Goal: Information Seeking & Learning: Learn about a topic

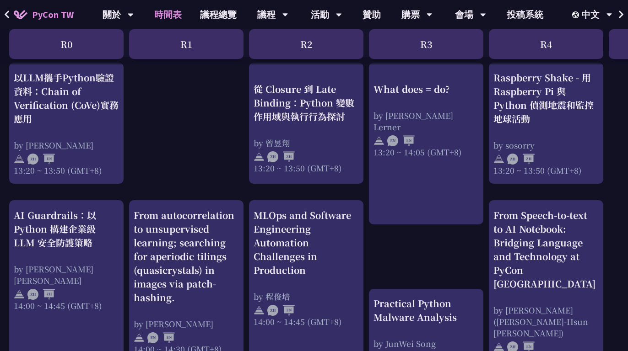
scroll to position [791, 0]
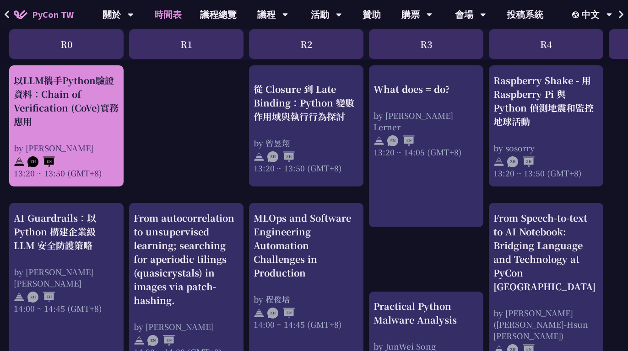
click at [81, 129] on div "以LLM攜手Python驗證資料：Chain of Verification (CoVe)實務應用" at bounding box center [66, 101] width 105 height 55
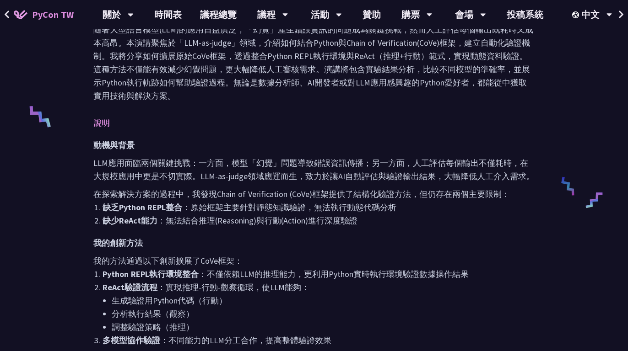
scroll to position [292, 0]
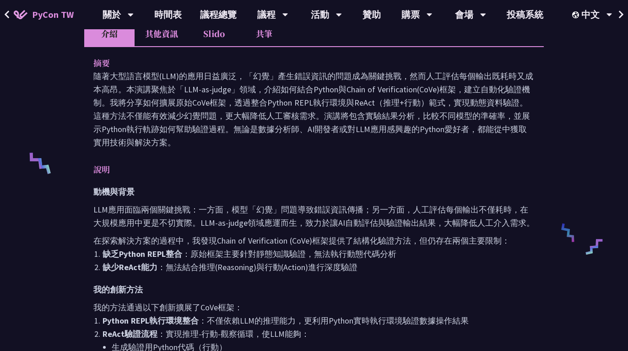
click at [206, 39] on li "Slido" at bounding box center [213, 33] width 50 height 25
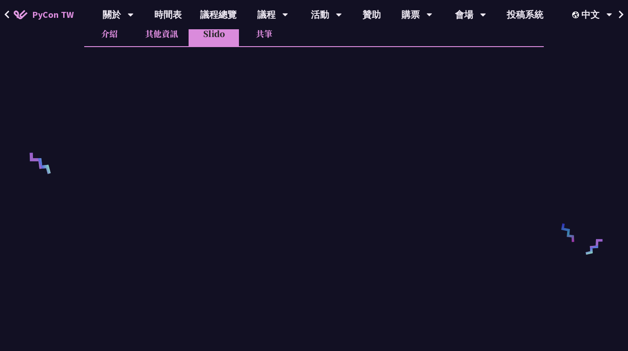
click at [166, 42] on li "其他資訊" at bounding box center [162, 33] width 54 height 25
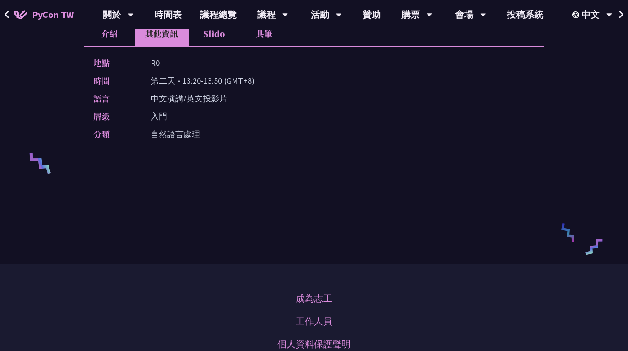
click at [112, 32] on li "介紹" at bounding box center [109, 33] width 50 height 25
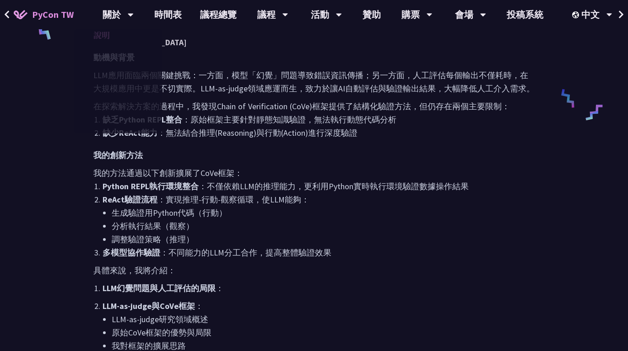
scroll to position [724, 0]
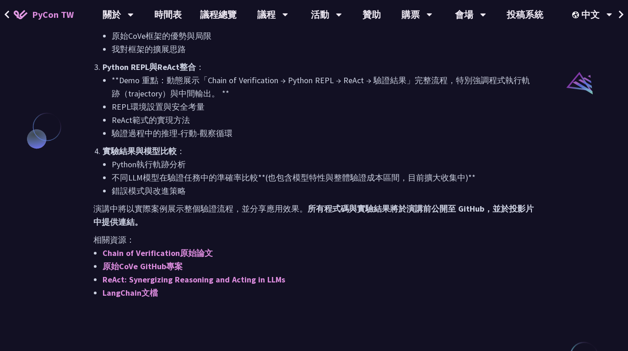
click at [201, 134] on li "驗證過程中的推理-行動-觀察循環" at bounding box center [323, 133] width 423 height 13
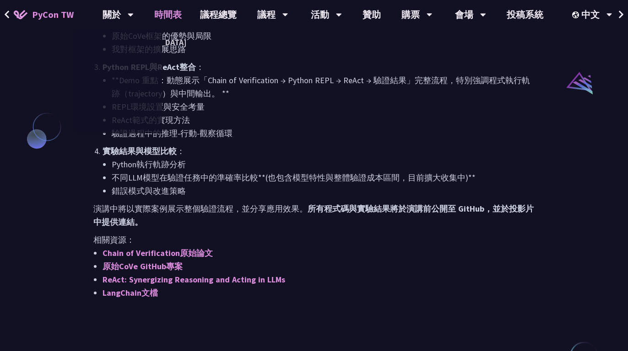
click at [178, 13] on link "時間表" at bounding box center [168, 14] width 46 height 29
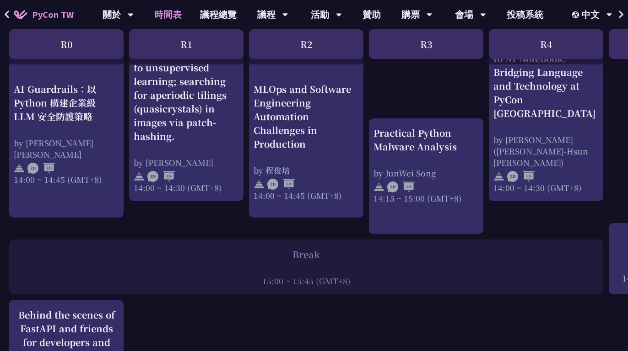
scroll to position [955, 0]
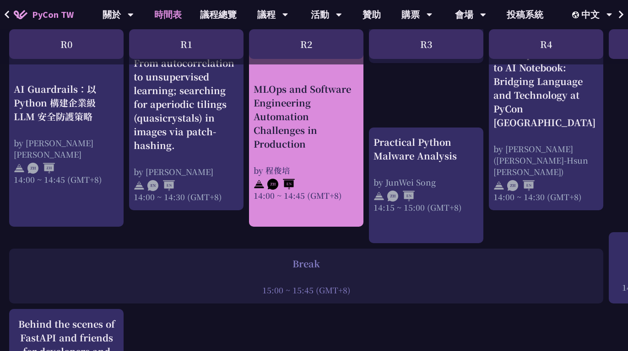
click at [300, 134] on div "MLOps and Software Engineering Automation Challenges in Production" at bounding box center [305, 116] width 105 height 69
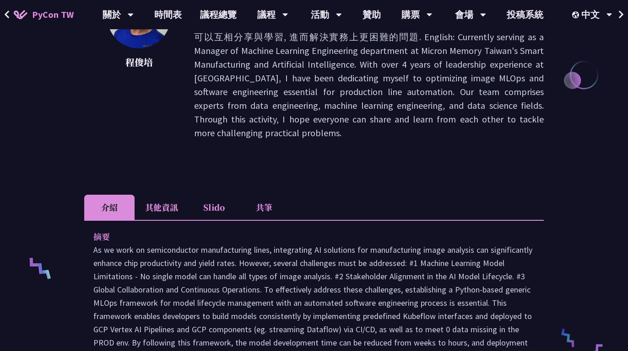
scroll to position [174, 0]
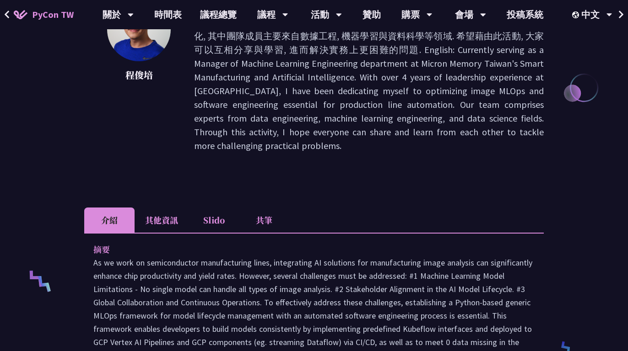
click at [151, 222] on li "其他資訊" at bounding box center [162, 220] width 54 height 25
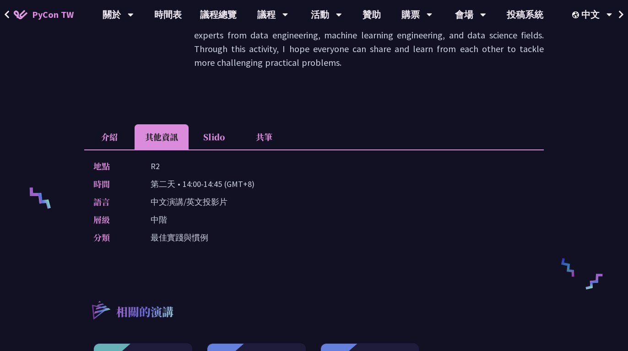
scroll to position [181, 0]
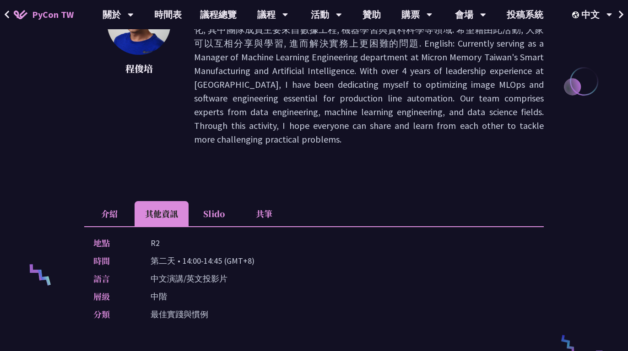
click at [97, 224] on li "介紹" at bounding box center [109, 213] width 50 height 25
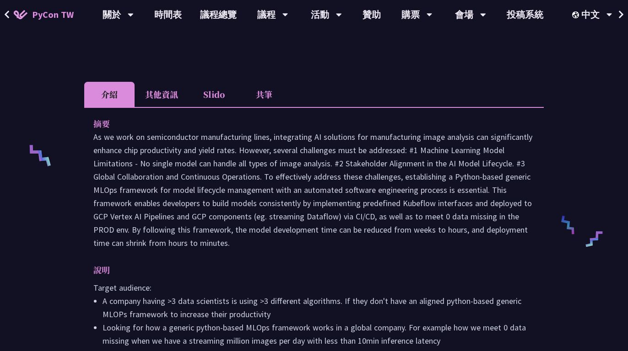
scroll to position [299, 0]
